Goal: Participate in discussion: Engage in conversation with other users on a specific topic

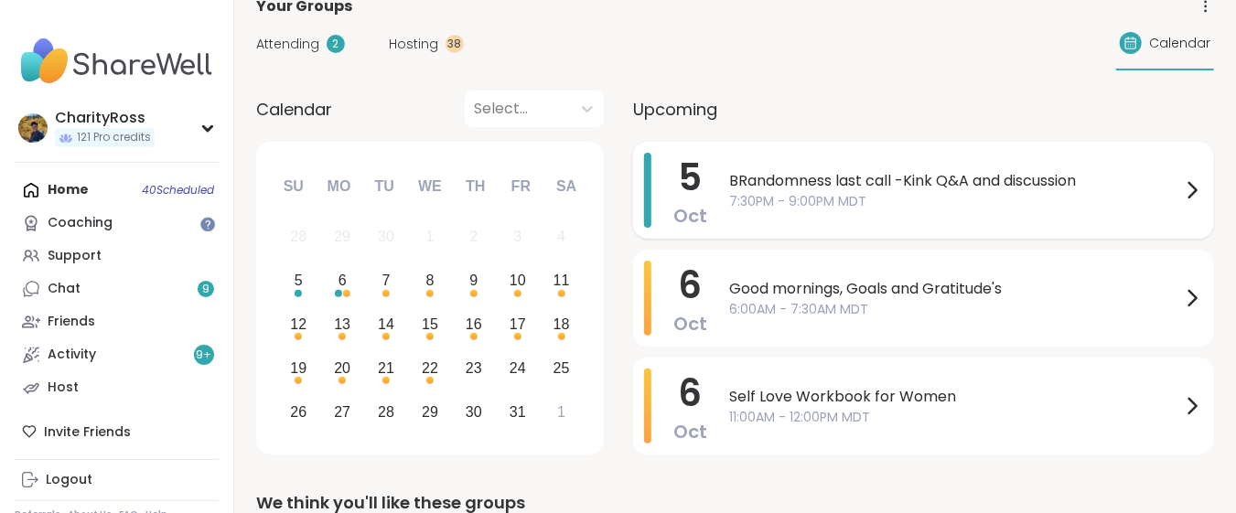
click at [965, 179] on span "BRandomness last call -Kink Q&A and discussion" at bounding box center [955, 181] width 452 height 22
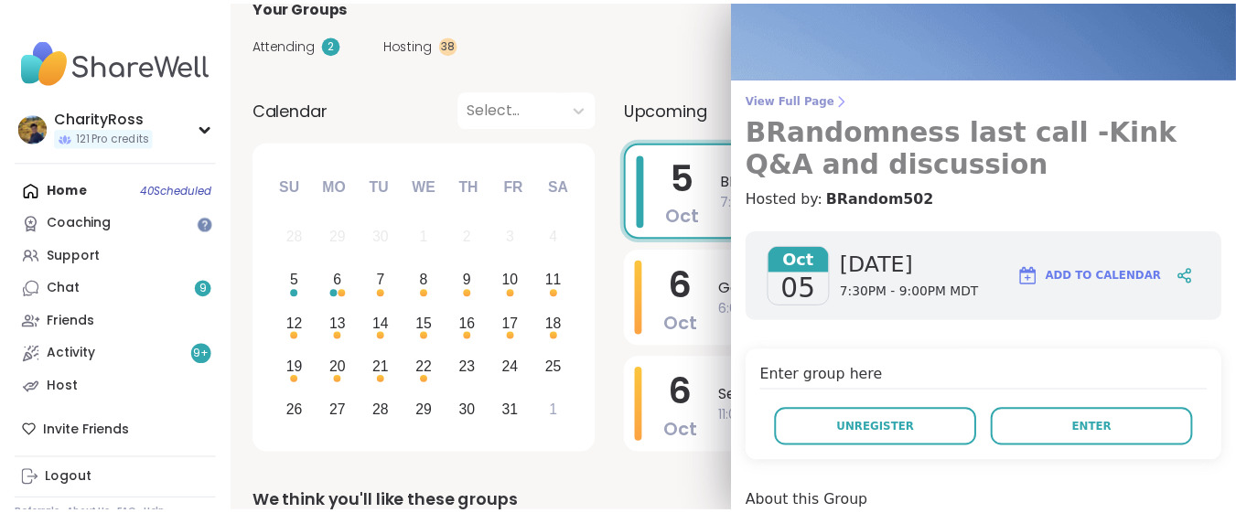
scroll to position [122, 0]
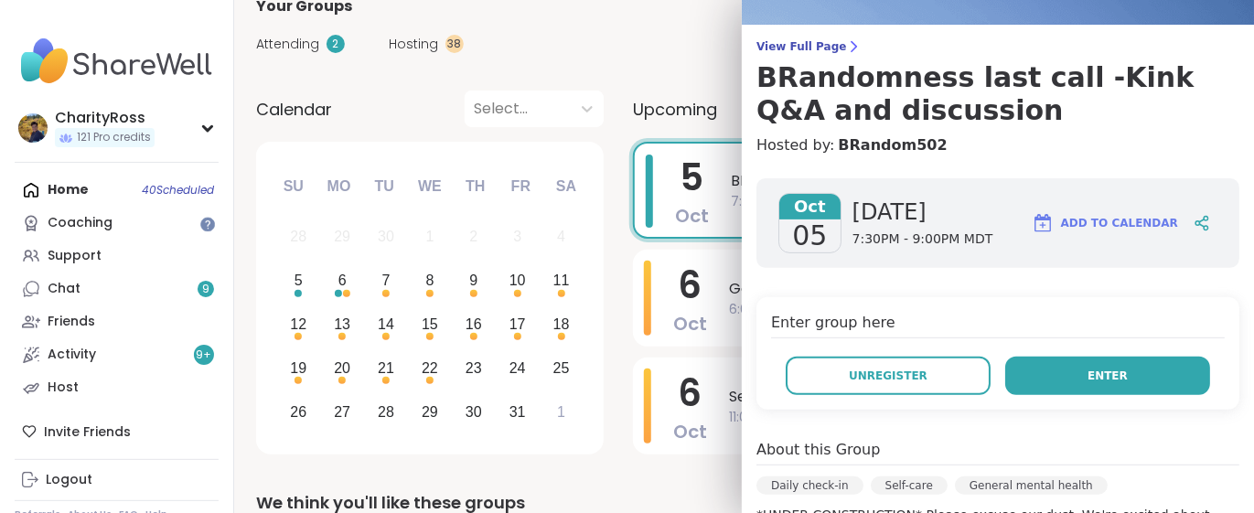
click at [1027, 371] on button "Enter" at bounding box center [1107, 376] width 205 height 38
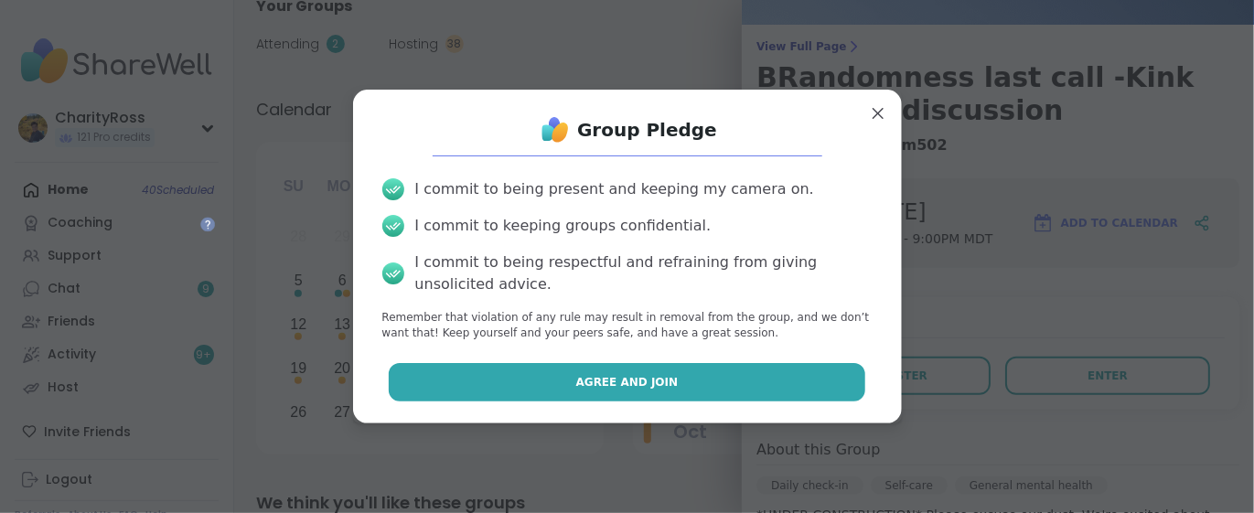
click at [824, 367] on button "Agree and Join" at bounding box center [627, 382] width 476 height 38
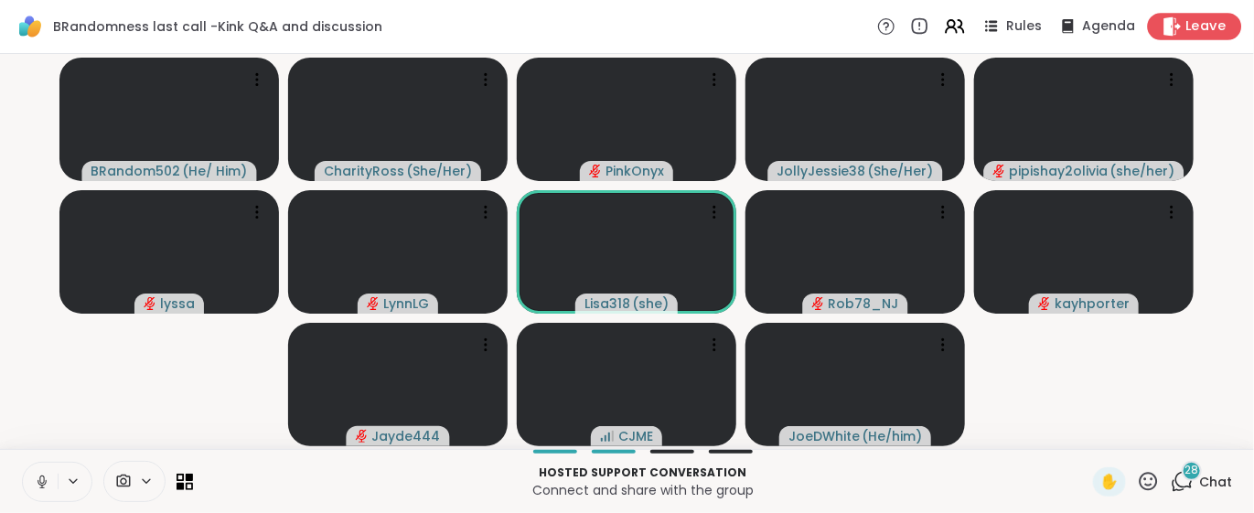
click at [1186, 18] on span "Leave" at bounding box center [1206, 26] width 40 height 19
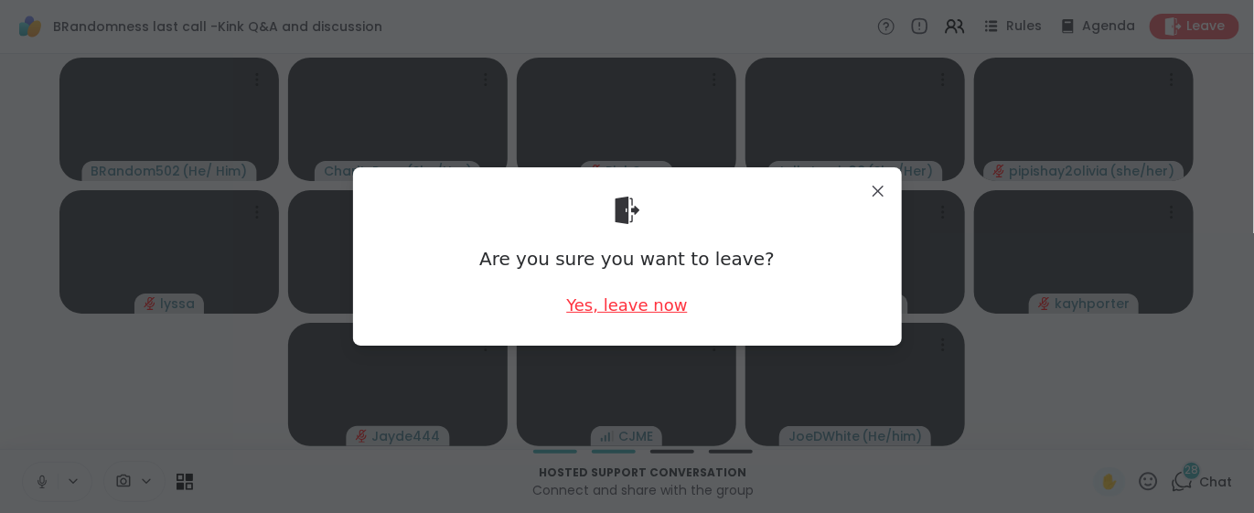
click at [643, 309] on div "Yes, leave now" at bounding box center [626, 305] width 121 height 23
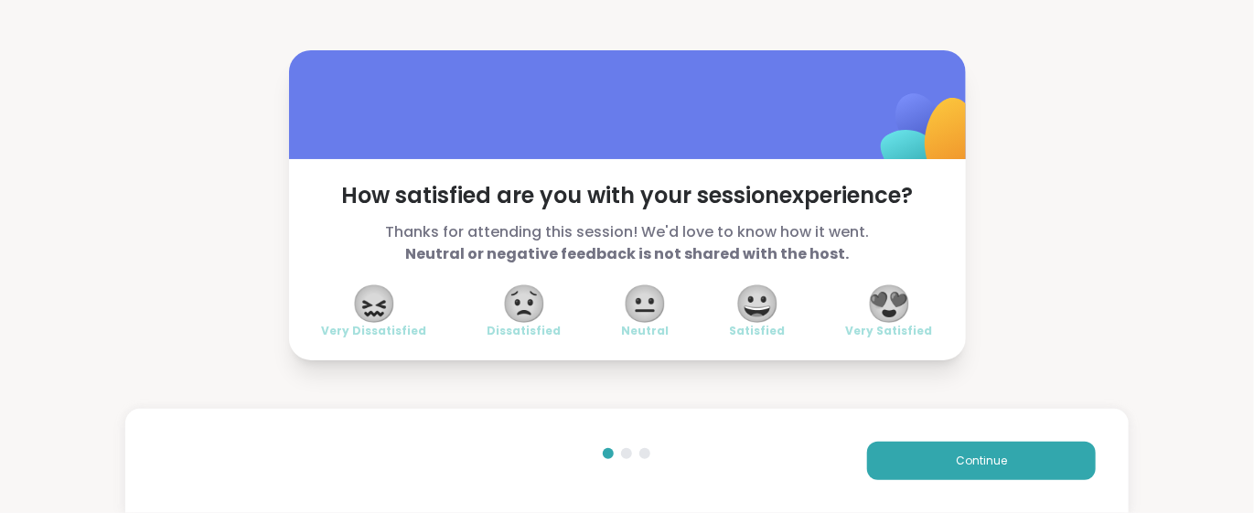
click at [871, 312] on span "😍" at bounding box center [889, 303] width 46 height 33
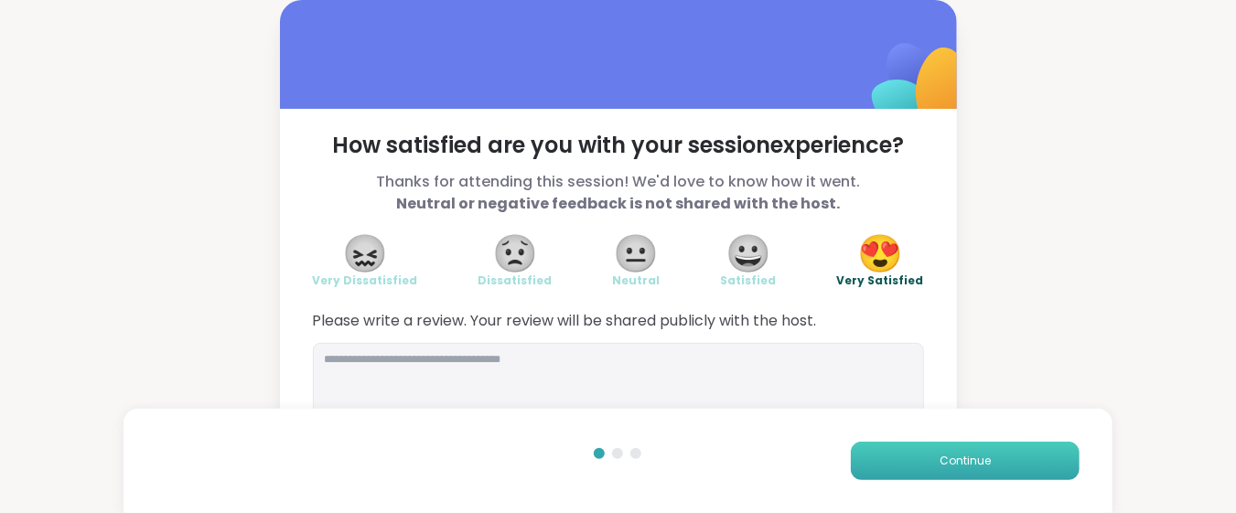
click at [868, 460] on button "Continue" at bounding box center [965, 461] width 229 height 38
